Goal: Information Seeking & Learning: Learn about a topic

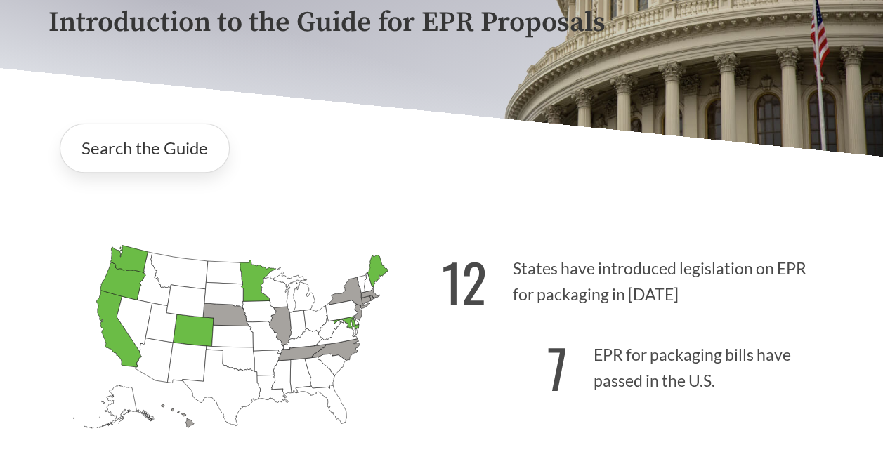
scroll to position [195, 0]
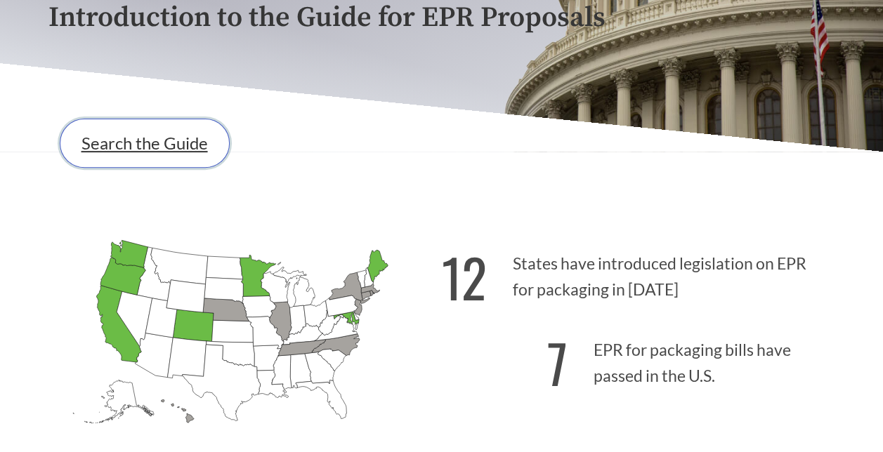
click at [197, 135] on link "Search the Guide" at bounding box center [145, 143] width 170 height 49
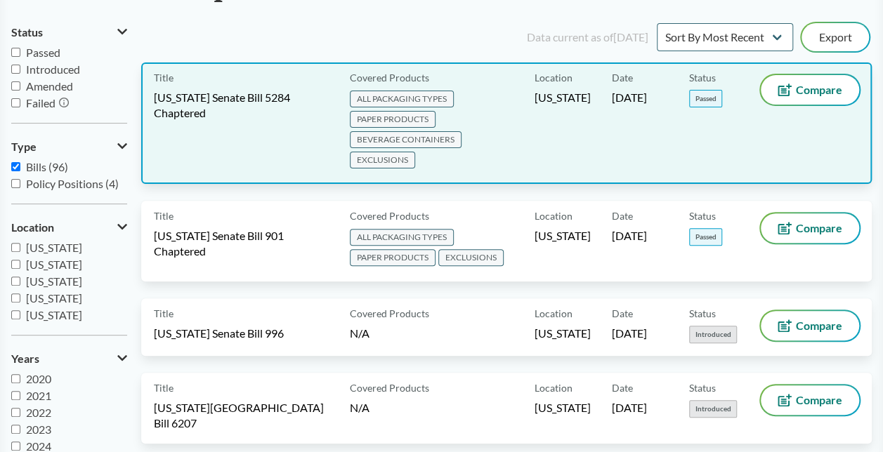
scroll to position [133, 0]
click at [228, 112] on span "[US_STATE] Senate Bill 5284 Chaptered" at bounding box center [243, 104] width 179 height 31
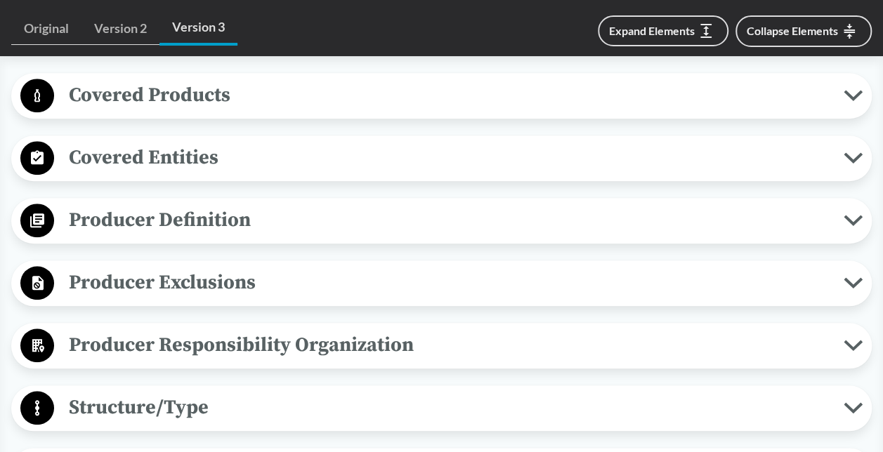
click at [228, 100] on span "Covered Products" at bounding box center [449, 95] width 790 height 32
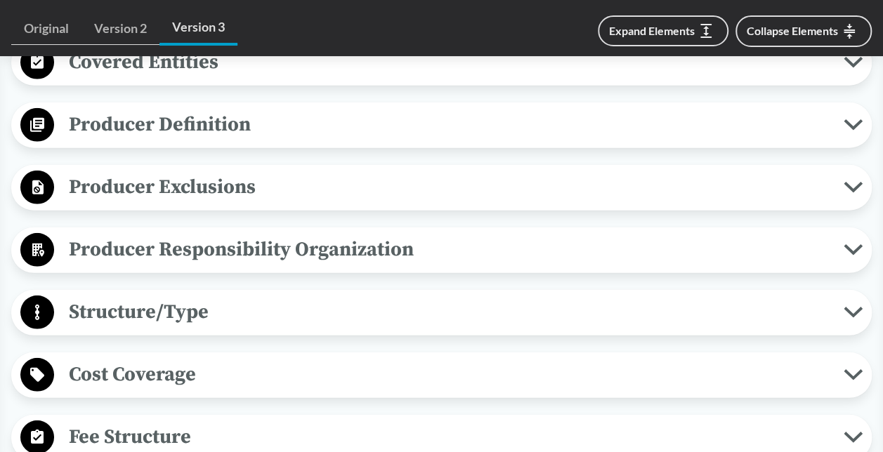
scroll to position [1889, 0]
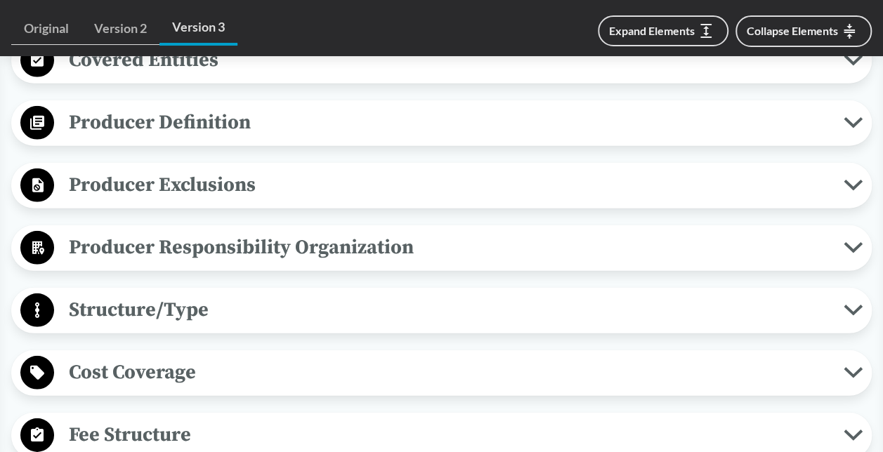
click at [207, 138] on span "Producer Definition" at bounding box center [449, 123] width 790 height 32
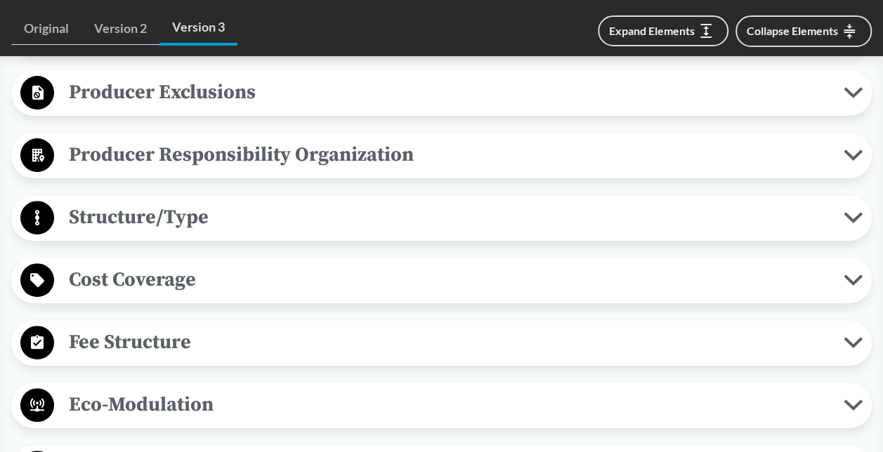
scroll to position [2763, 0]
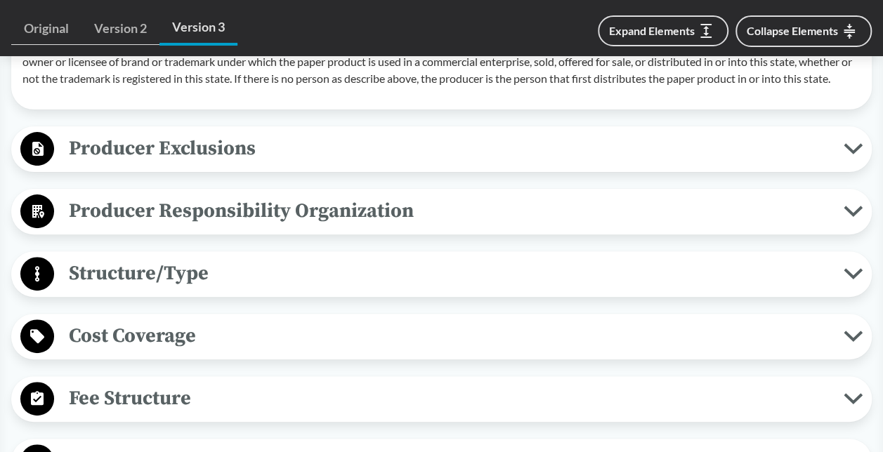
click at [207, 164] on span "Producer Exclusions" at bounding box center [449, 149] width 790 height 32
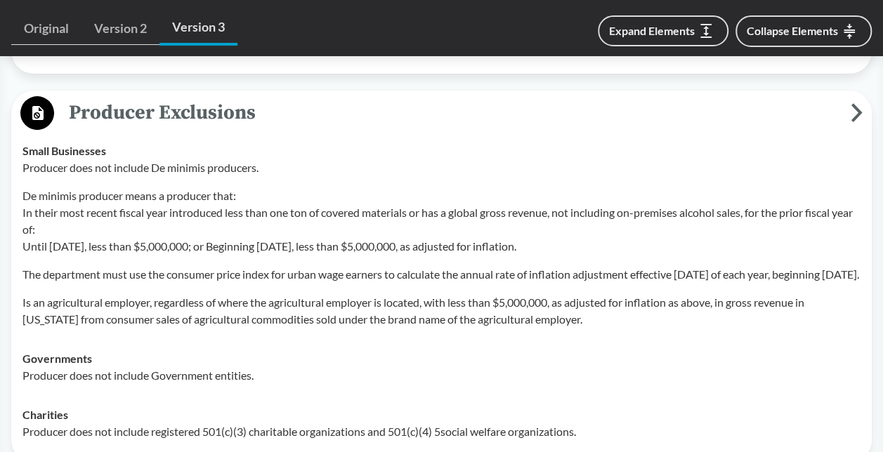
scroll to position [2794, 0]
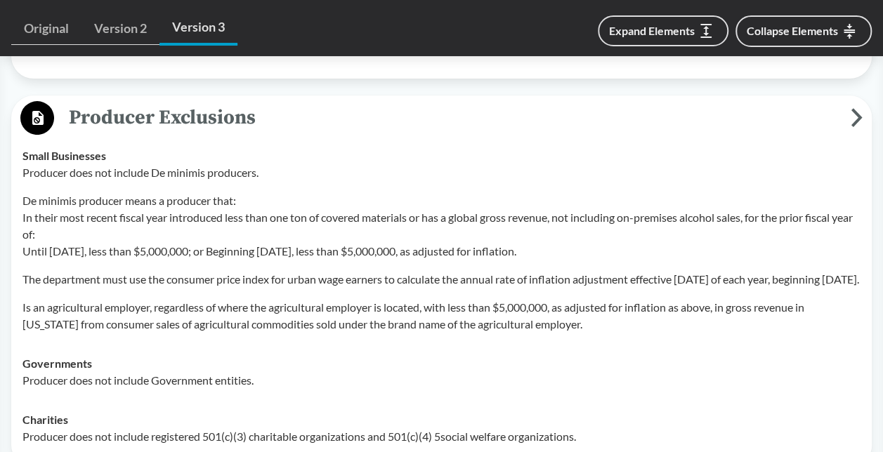
click at [191, 133] on span "Producer Exclusions" at bounding box center [452, 118] width 797 height 32
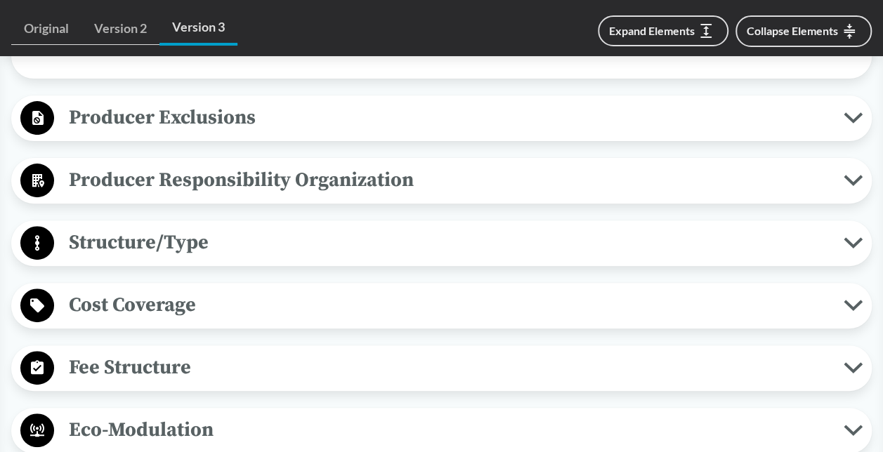
drag, startPoint x: 193, startPoint y: 166, endPoint x: 208, endPoint y: 120, distance: 48.2
click at [184, 196] on span "Producer Responsibility Organization" at bounding box center [449, 180] width 790 height 32
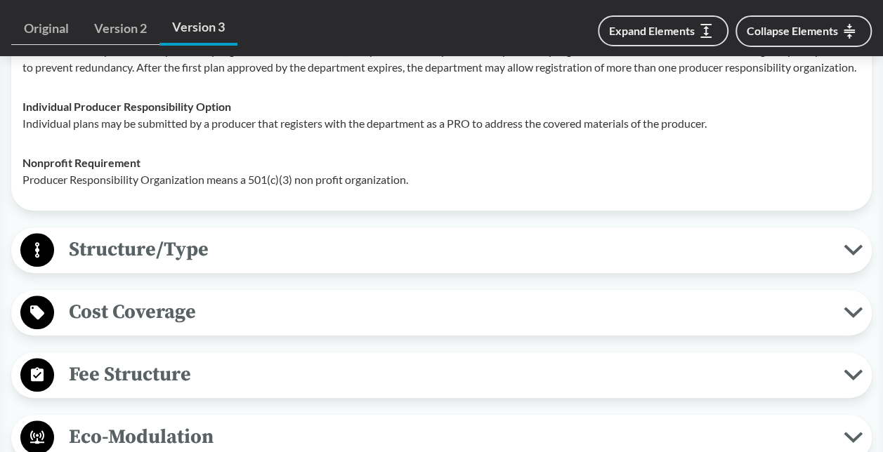
scroll to position [3008, 0]
click at [181, 265] on span "Structure/Type" at bounding box center [449, 249] width 790 height 32
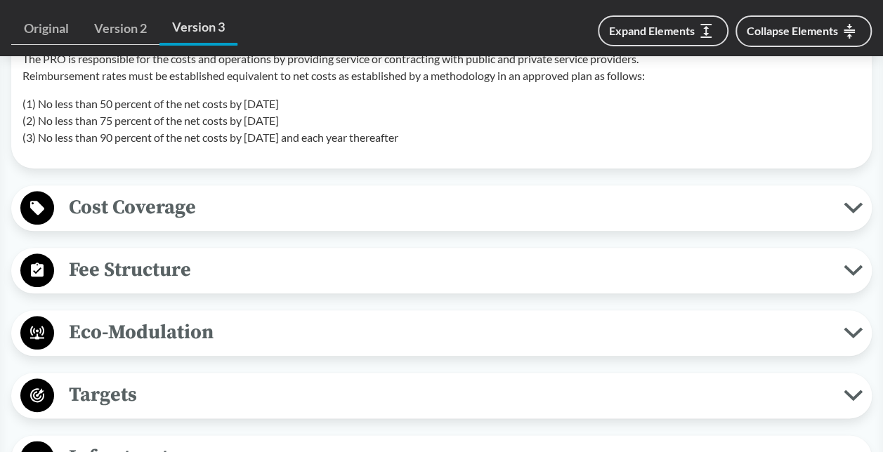
scroll to position [3254, 0]
drag, startPoint x: 457, startPoint y: 204, endPoint x: 18, endPoint y: 167, distance: 440.6
click at [18, 157] on td "Financial and Partial Operational The PRO is responsible for the costs and oper…" at bounding box center [441, 89] width 851 height 135
copy p "(1) No less than 50 percent of the net costs by [DATE] (2) No less than 75 perc…"
click at [233, 84] on p "The PRO is responsible for the costs and operations by providing service or con…" at bounding box center [441, 67] width 838 height 34
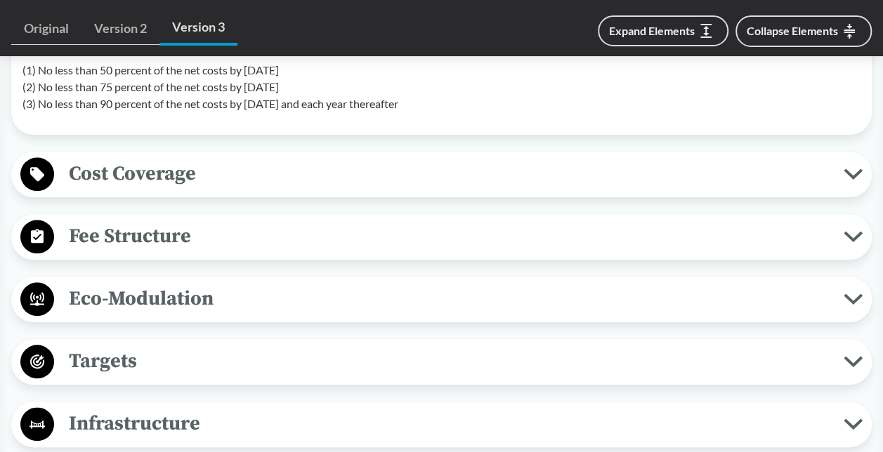
scroll to position [3287, 0]
click at [197, 189] on span "Cost Coverage" at bounding box center [449, 173] width 790 height 32
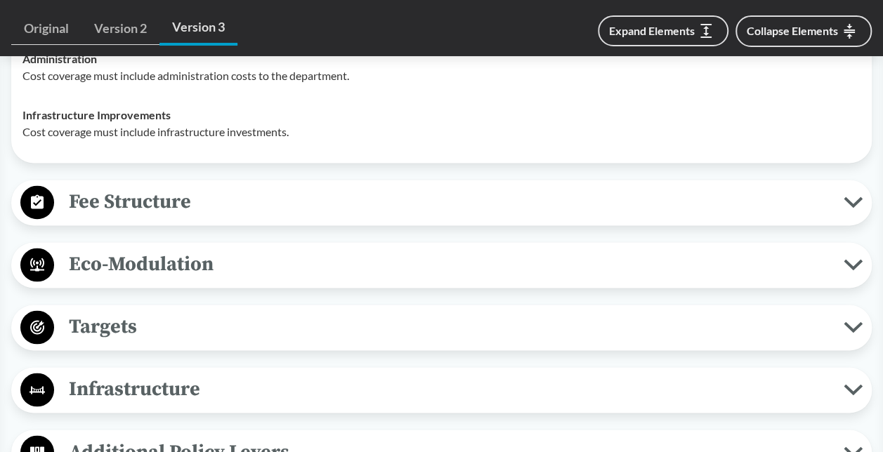
scroll to position [3571, 0]
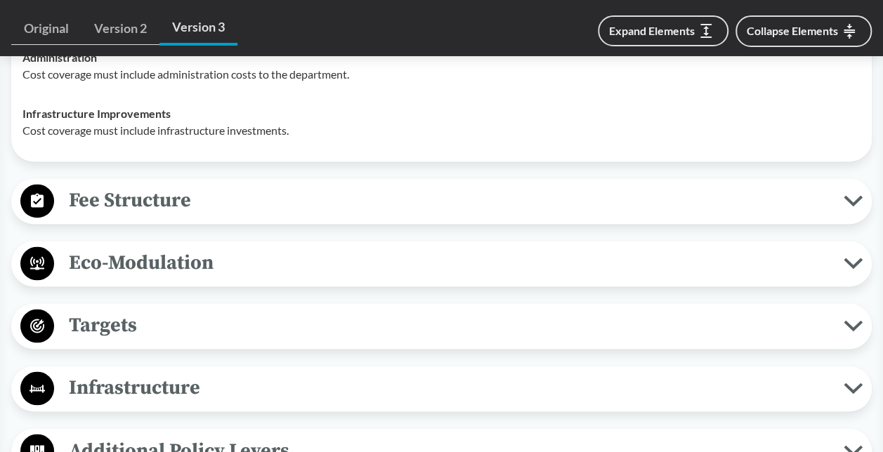
click at [184, 216] on span "Fee Structure" at bounding box center [449, 201] width 790 height 32
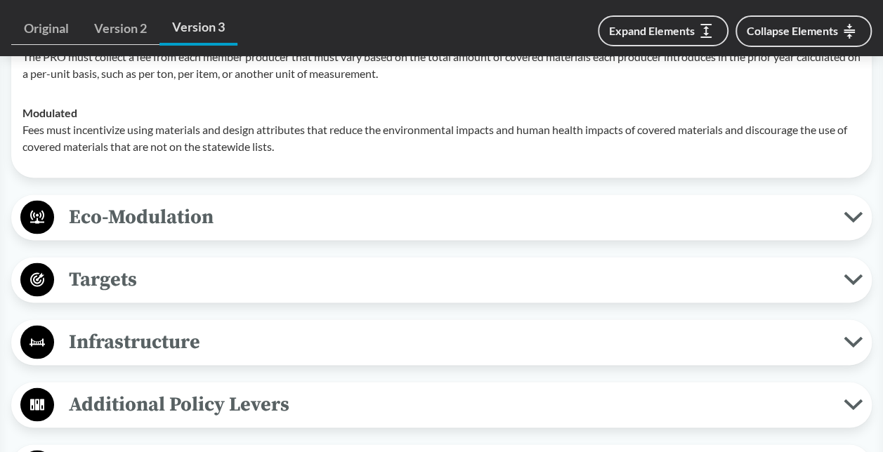
scroll to position [3769, 0]
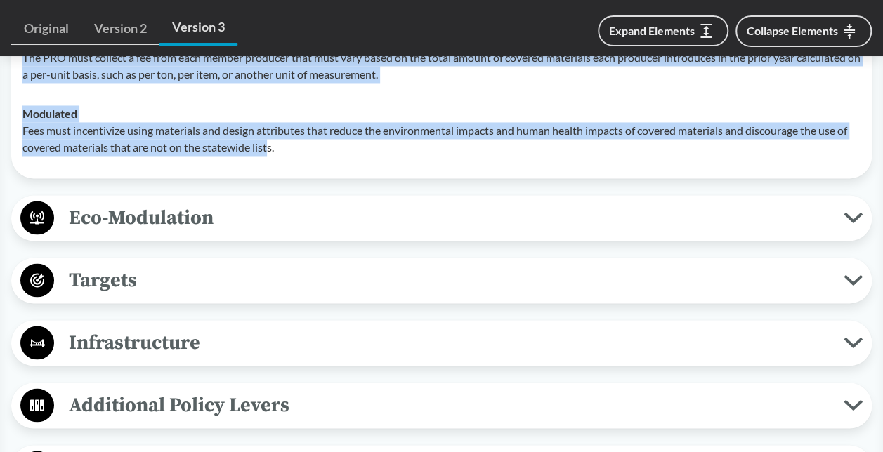
drag, startPoint x: 272, startPoint y: 216, endPoint x: 18, endPoint y: 110, distance: 274.9
click at [18, 110] on tbody "Product-Related The PRO must collect a fee from each member producer that must …" at bounding box center [441, 94] width 851 height 146
copy tbody "Product-Related The PRO must collect a fee from each member producer that must …"
click at [280, 233] on span "Eco-Modulation" at bounding box center [449, 218] width 790 height 32
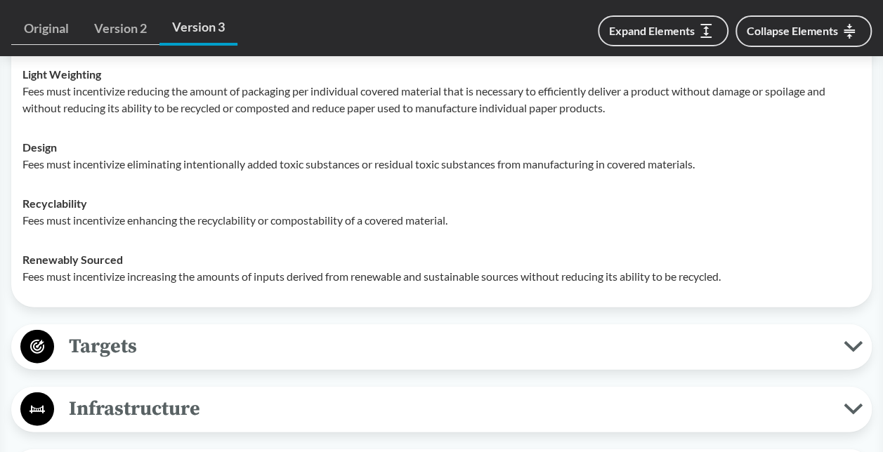
scroll to position [4080, 0]
click at [280, 228] on p "Fees must incentivize enhancing the recyclability or compostability of a covere…" at bounding box center [441, 219] width 838 height 17
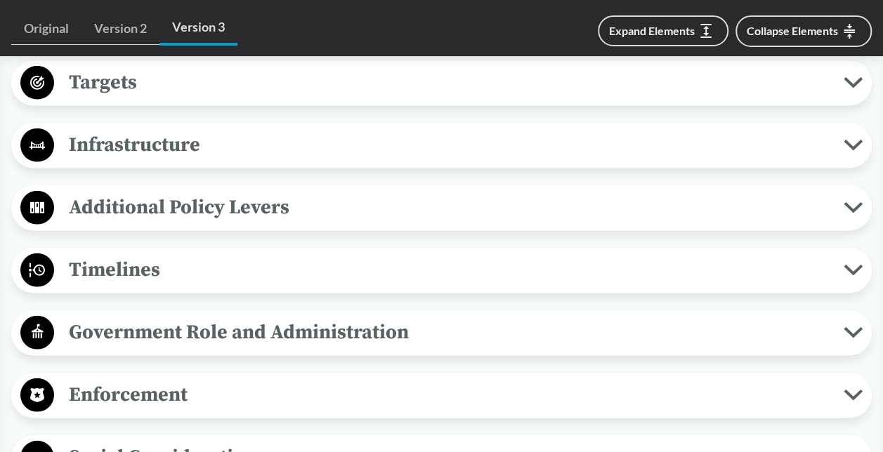
scroll to position [4342, 0]
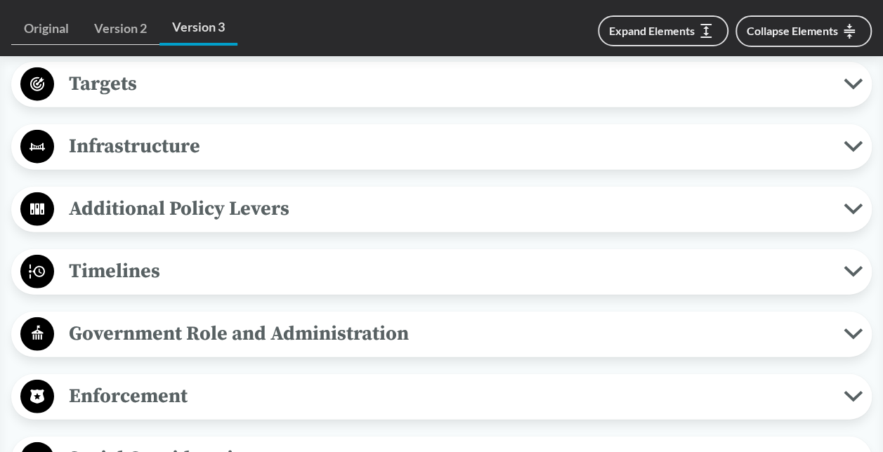
click at [178, 100] on span "Targets" at bounding box center [449, 84] width 790 height 32
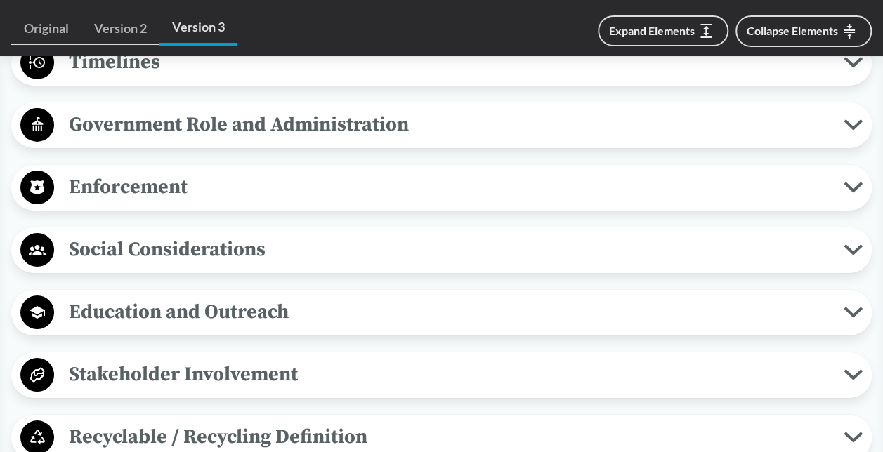
scroll to position [5028, 0]
click at [211, 77] on span "Timelines" at bounding box center [449, 62] width 790 height 32
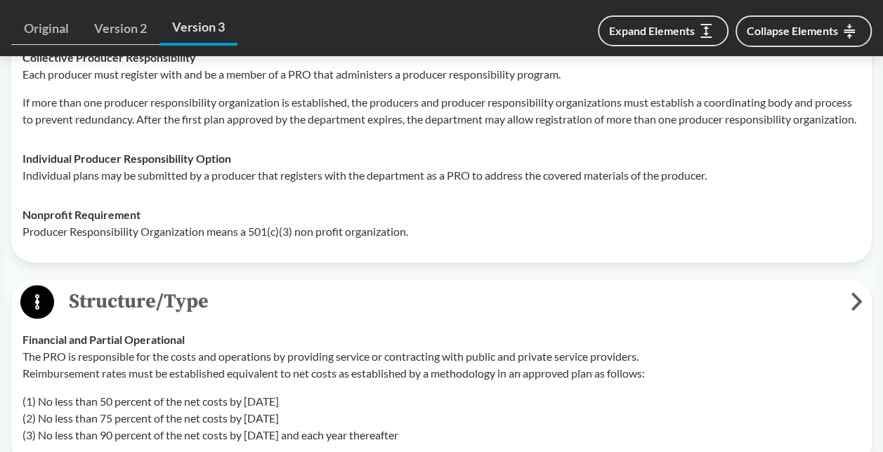
scroll to position [2956, 0]
click at [117, 127] on p "If more than one producer responsibility organization is established, the produ…" at bounding box center [441, 110] width 838 height 34
